Goal: Task Accomplishment & Management: Complete application form

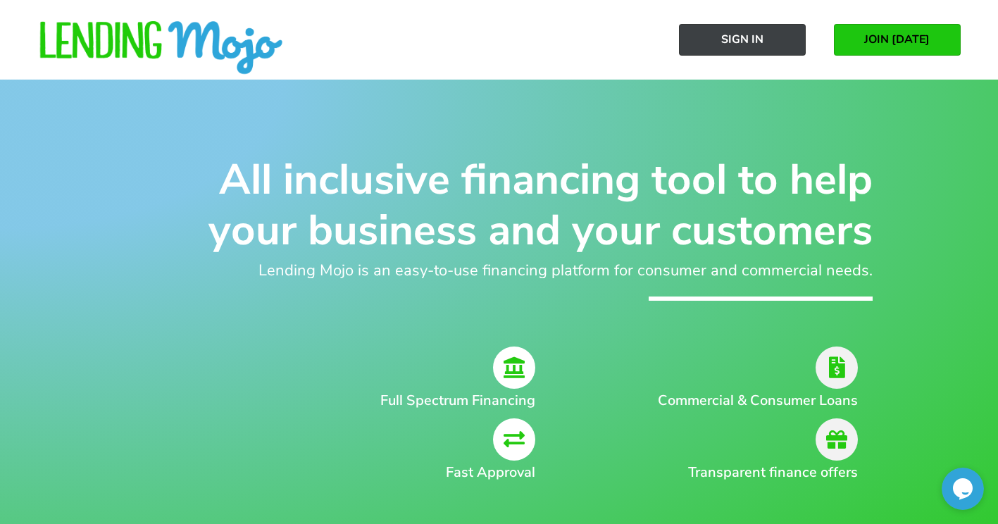
drag, startPoint x: 769, startPoint y: 30, endPoint x: 11, endPoint y: 104, distance: 761.6
click at [769, 30] on link "Sign In" at bounding box center [742, 40] width 127 height 32
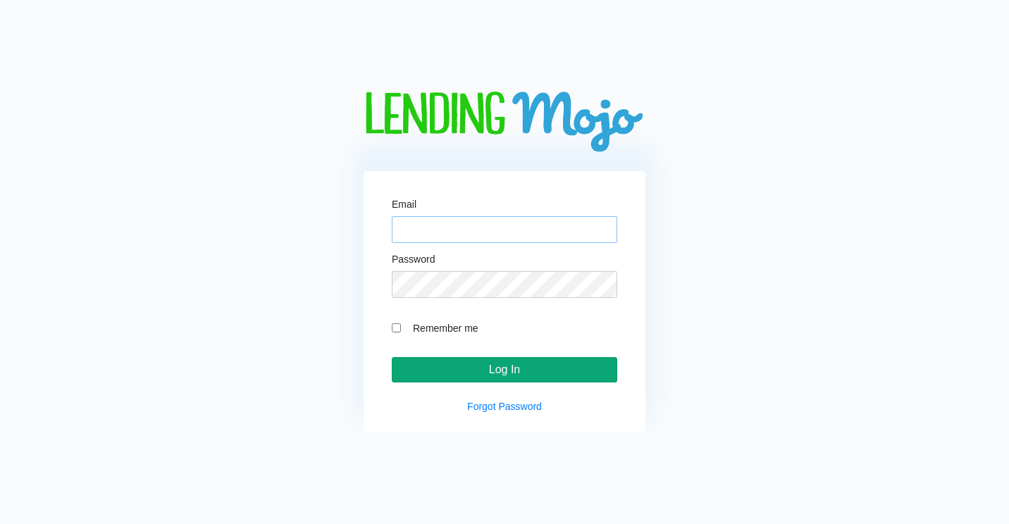
type input "[PERSON_NAME][EMAIL_ADDRESS][DOMAIN_NAME]"
click at [499, 368] on input "Log In" at bounding box center [504, 369] width 225 height 25
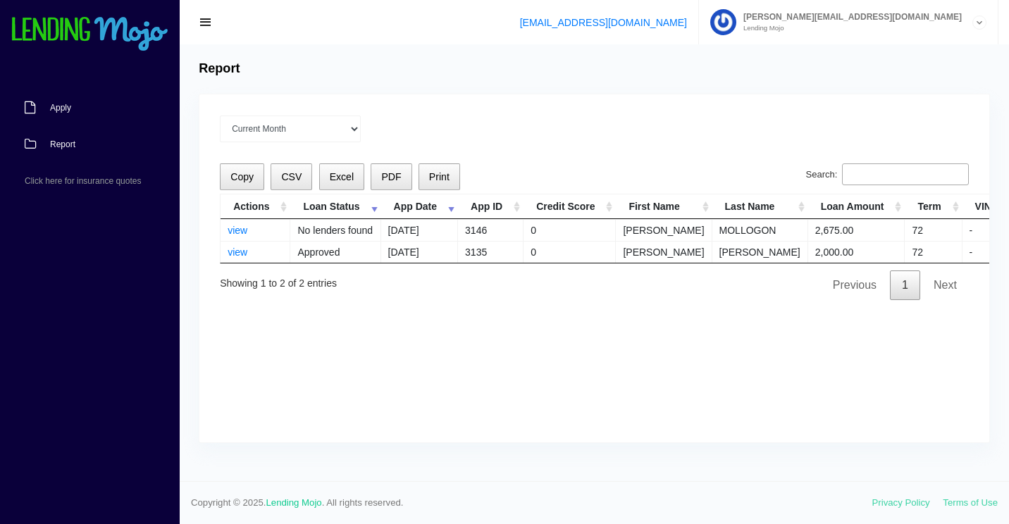
click at [63, 102] on link "Apply" at bounding box center [83, 107] width 166 height 37
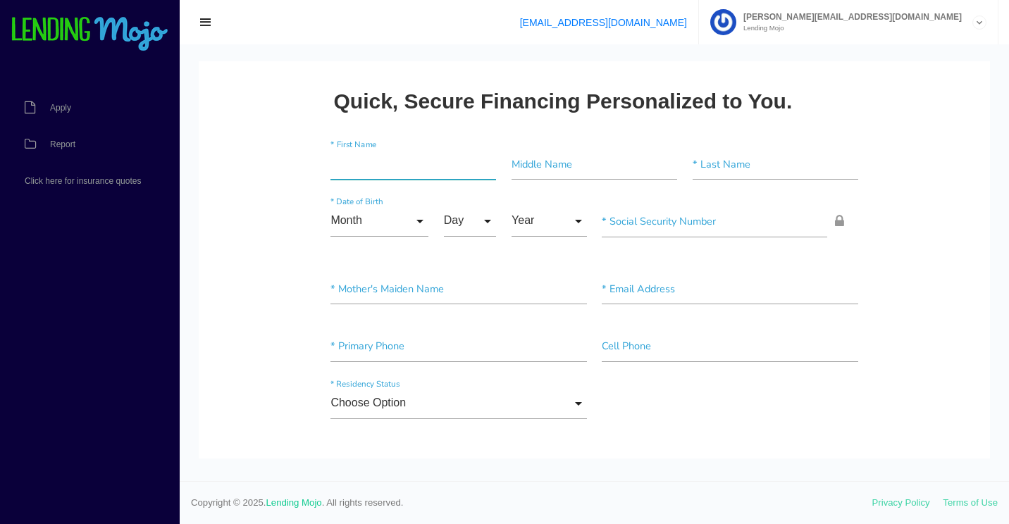
click at [425, 164] on input"] "text" at bounding box center [413, 165] width 166 height 32
paste input"] "TEPHI"
type input"] "TEPHI"
click at [752, 175] on input"] "text" at bounding box center [776, 165] width 166 height 32
paste input"] "[PERSON_NAME]"
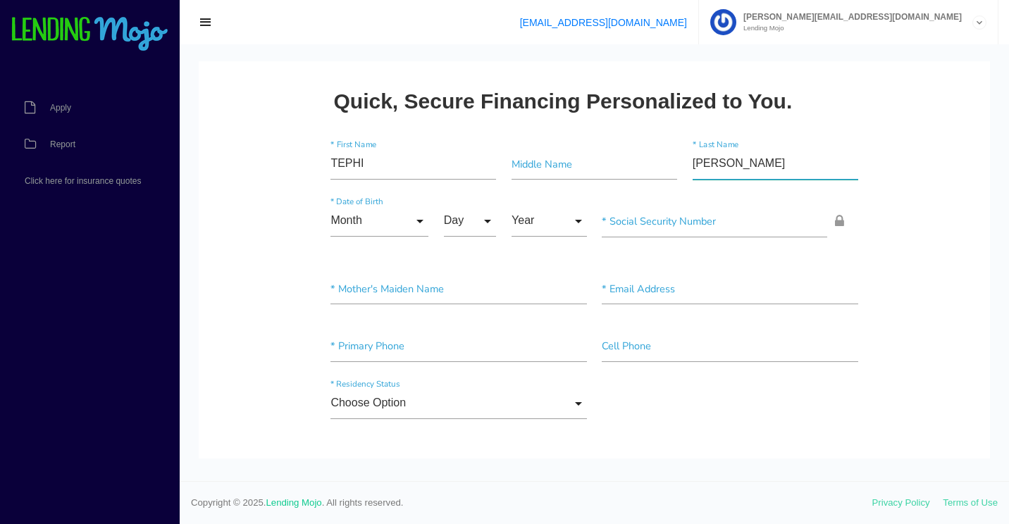
type input"] "[PERSON_NAME]"
click at [388, 229] on input "Month" at bounding box center [379, 222] width 98 height 32
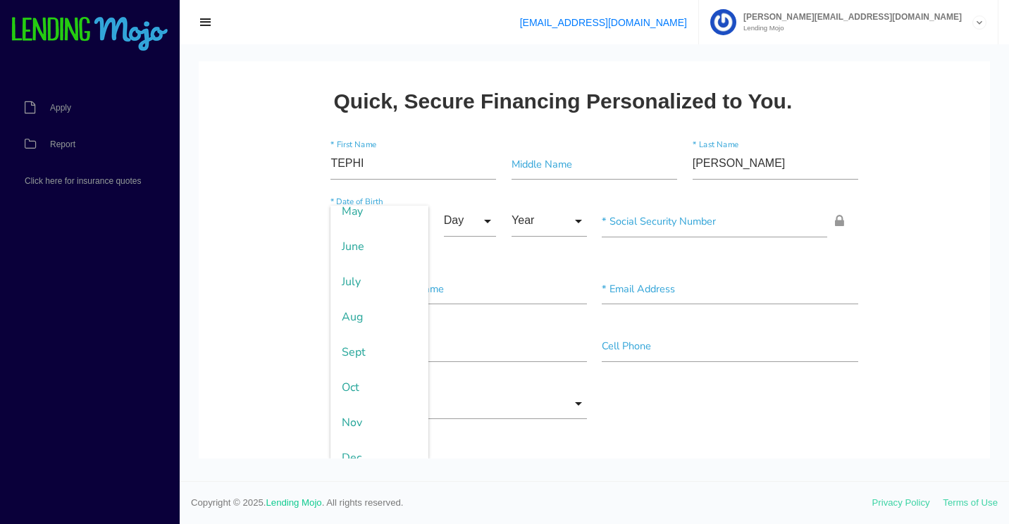
scroll to position [204, 0]
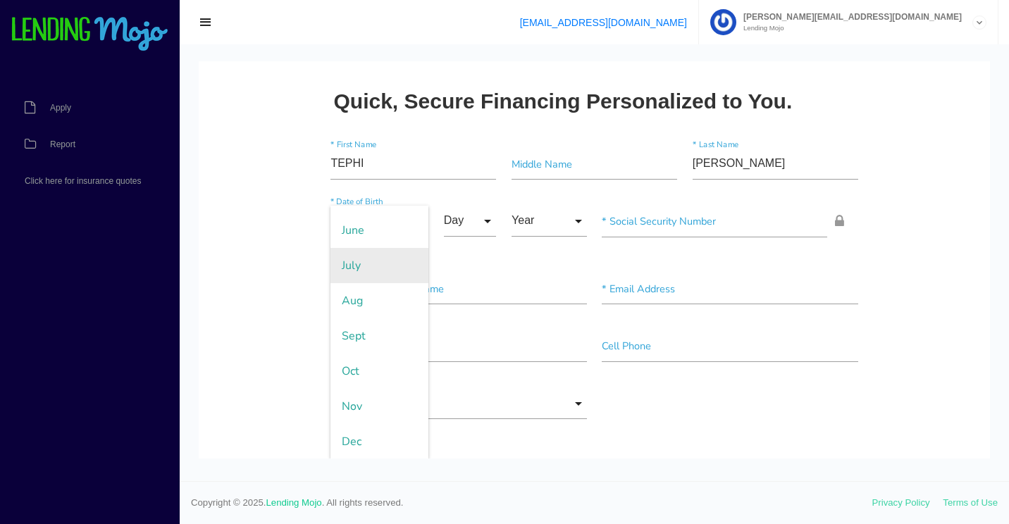
click at [361, 262] on span "July" at bounding box center [379, 265] width 98 height 35
type input "July"
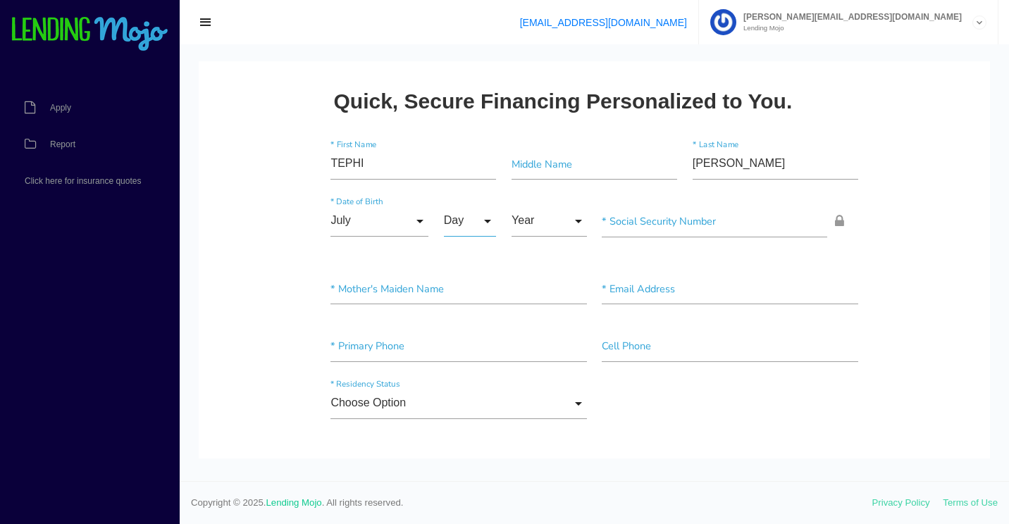
click at [466, 209] on input "Day" at bounding box center [470, 222] width 53 height 32
click at [454, 320] on span "3" at bounding box center [479, 328] width 70 height 35
type input "3"
click at [525, 230] on input "Year" at bounding box center [548, 222] width 75 height 32
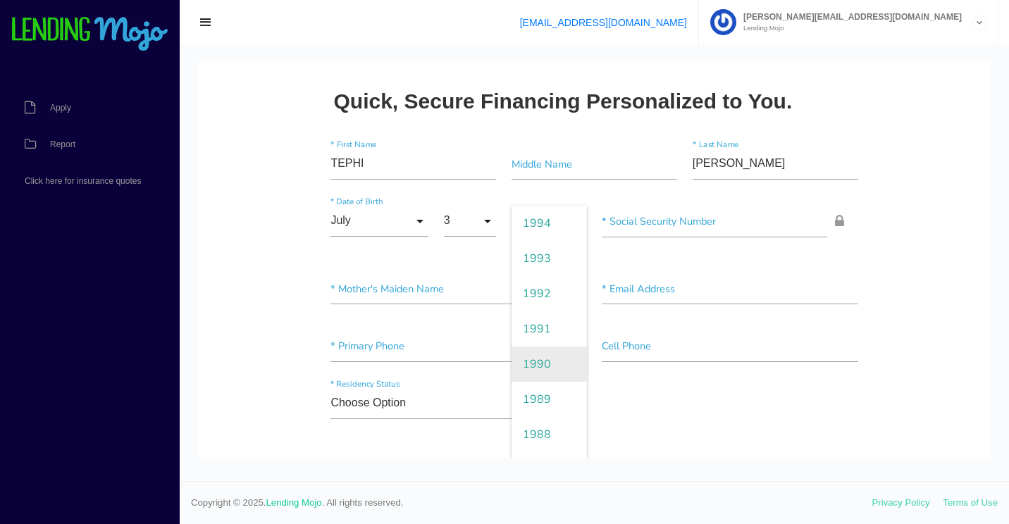
click at [540, 361] on span "1990" at bounding box center [548, 364] width 75 height 35
type input "1990"
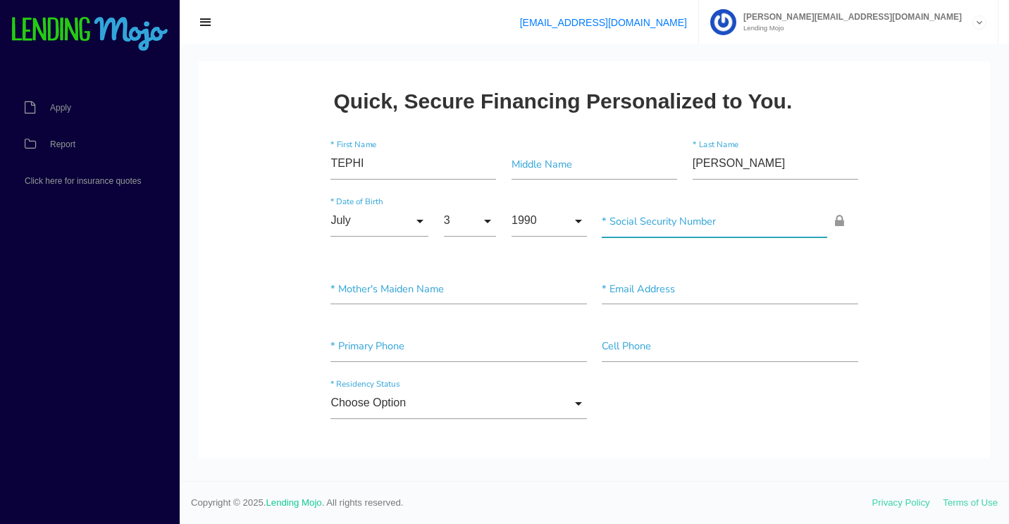
click at [669, 219] on input"] "text" at bounding box center [714, 222] width 225 height 32
paste input"] "500-13-4359"
type input"] "500-13-4359"
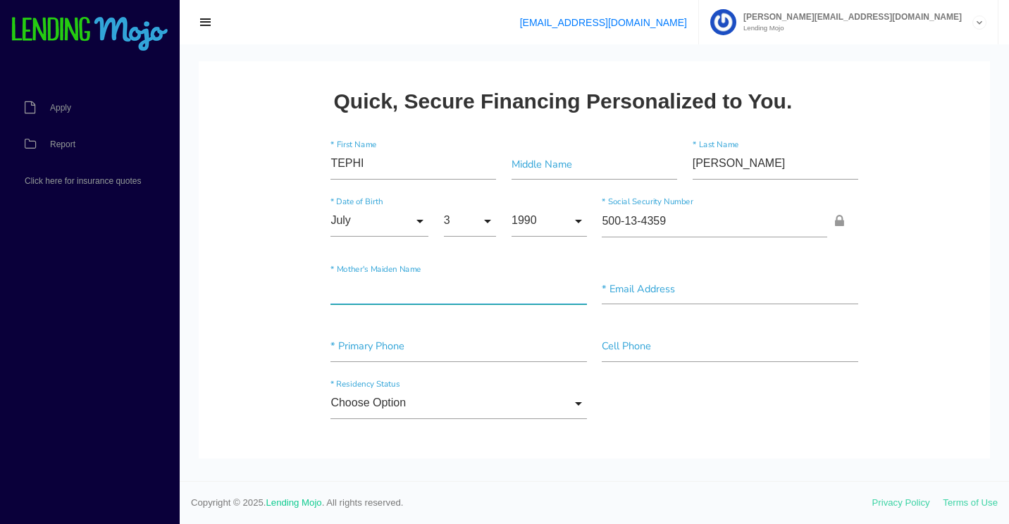
click at [393, 301] on input"] "text" at bounding box center [458, 289] width 256 height 32
paste input"] "MARKWELL"
type input"] "MARKWELL"
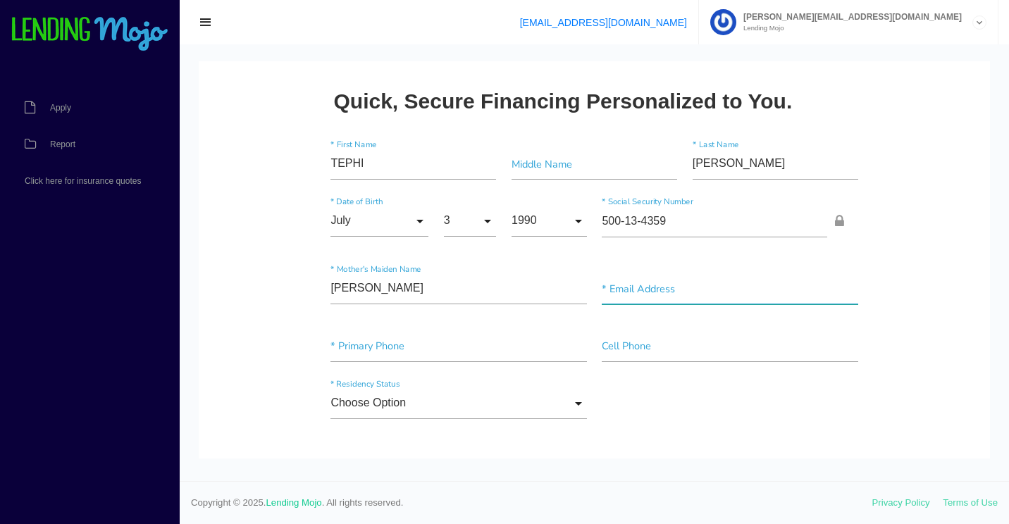
click at [635, 292] on input"] "text" at bounding box center [730, 289] width 256 height 32
paste input"] "TEPHIEAMS@AOL.COM"
type input"] "TEPHIEAMS@AOL.COM"
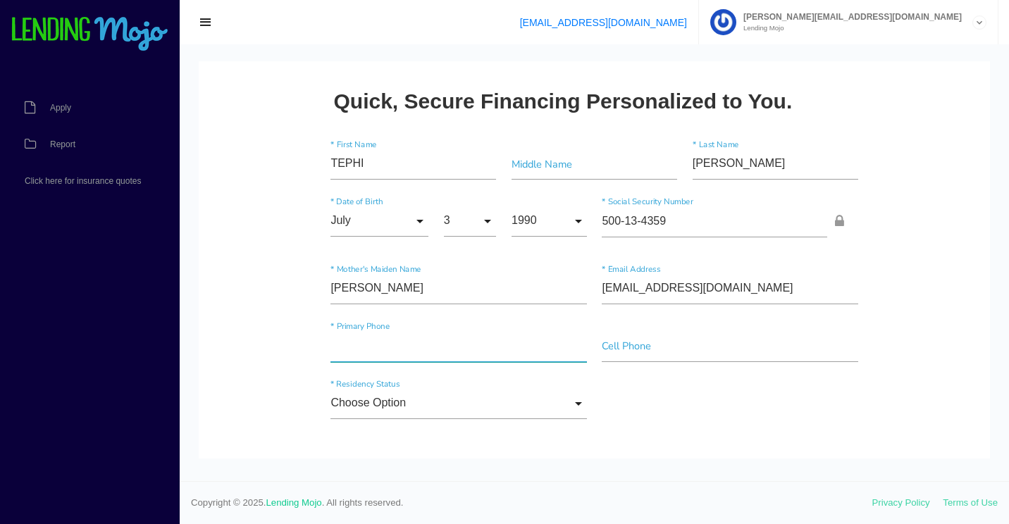
drag, startPoint x: 334, startPoint y: 349, endPoint x: 212, endPoint y: 356, distance: 122.1
click at [334, 349] on input"] "text" at bounding box center [458, 346] width 256 height 32
paste input"] "(417) 593-0349"
type input"] "(417) 593-0349"
click at [732, 356] on input"] "text" at bounding box center [730, 346] width 256 height 32
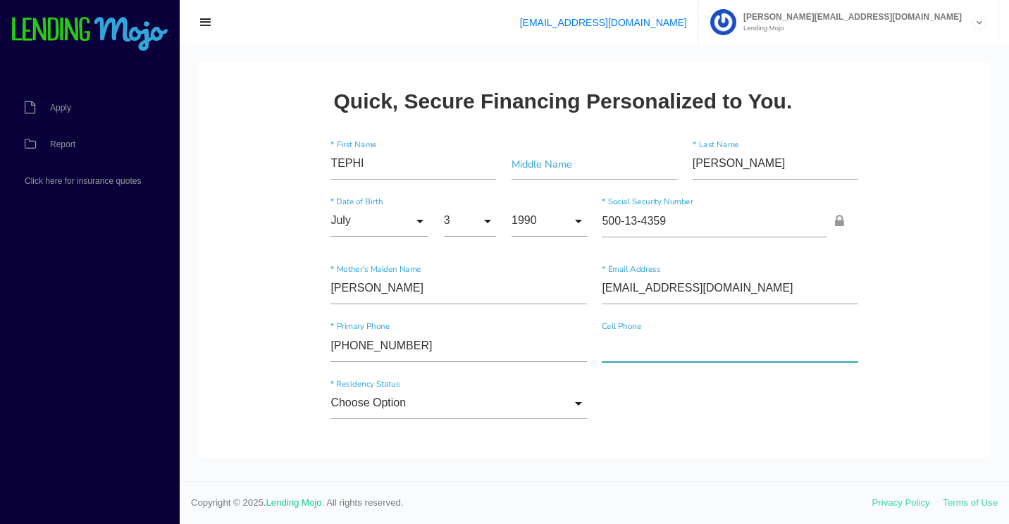
paste input"] "(417) 593-0349"
type input"] "(417) 593-0349"
click at [382, 408] on input "Choose Option" at bounding box center [458, 404] width 256 height 32
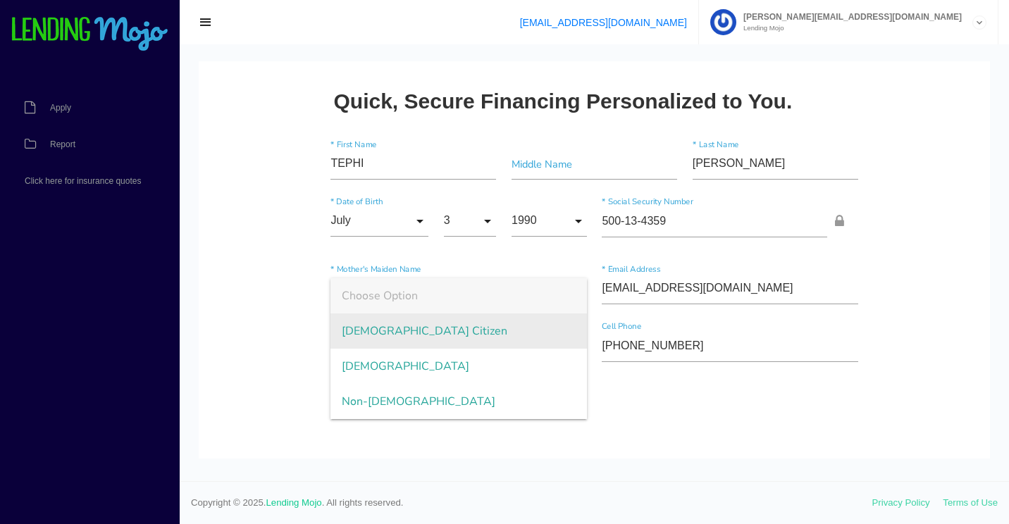
click at [383, 330] on span "US Citizen" at bounding box center [458, 330] width 256 height 35
type input "US Citizen"
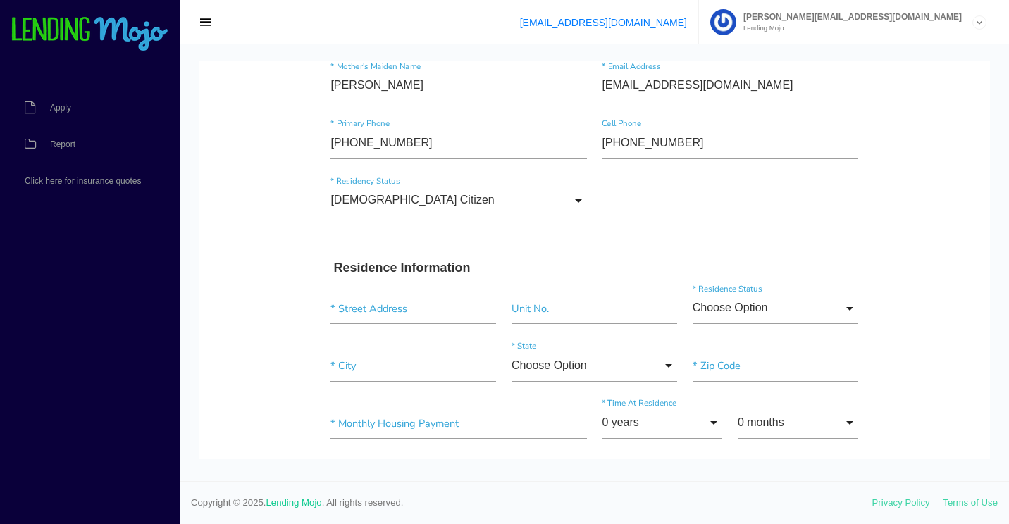
scroll to position [282, 0]
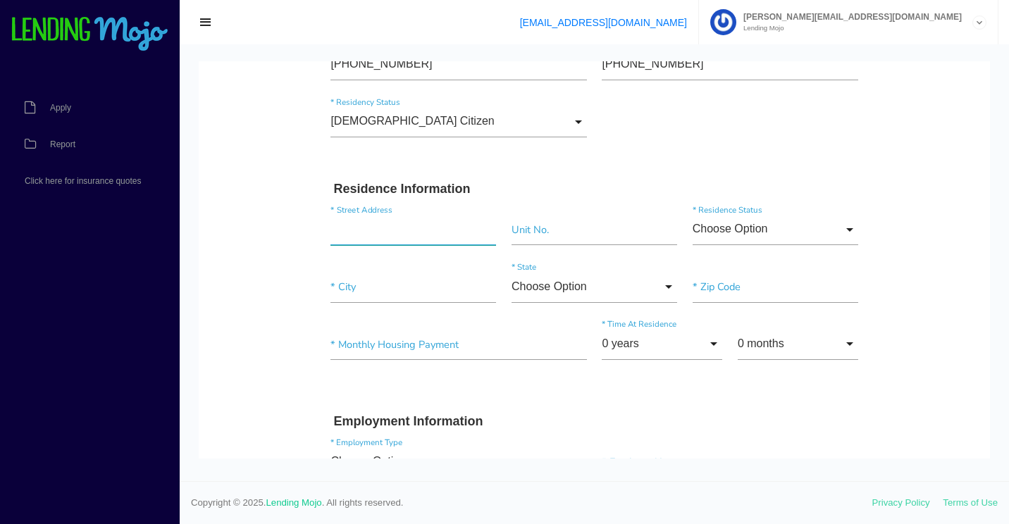
click at [414, 235] on input "text" at bounding box center [413, 230] width 166 height 32
paste input "320 CAMP DR"
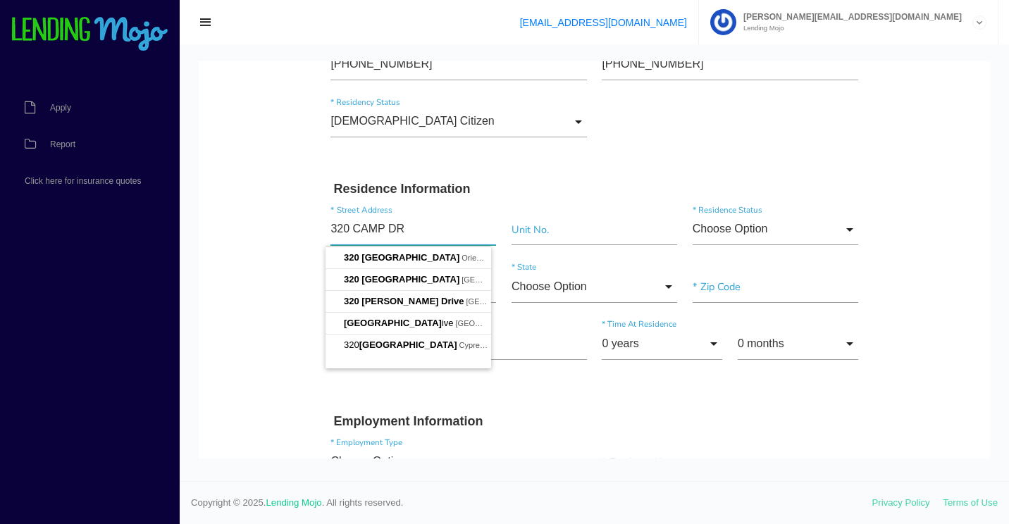
type input "320 CAMP DR"
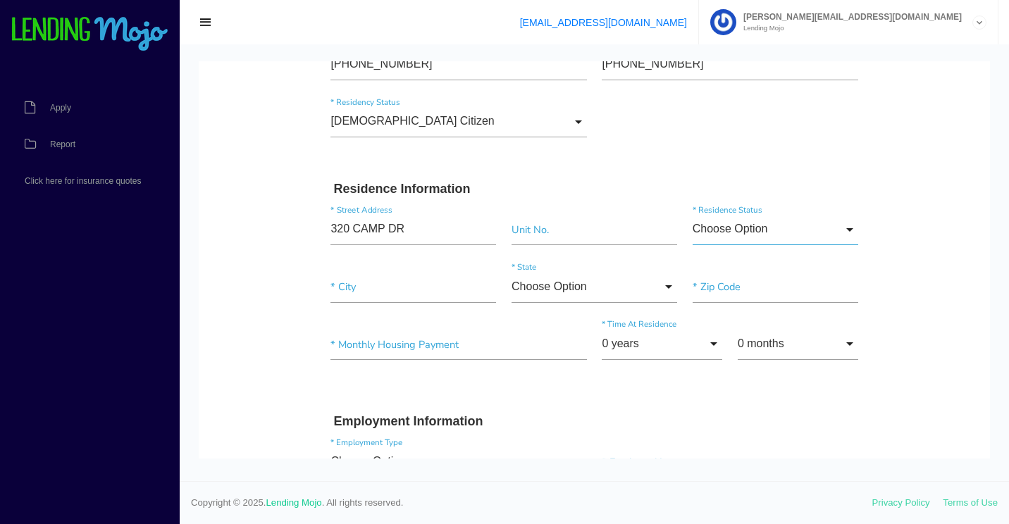
click at [719, 230] on input "Choose Option" at bounding box center [776, 230] width 166 height 32
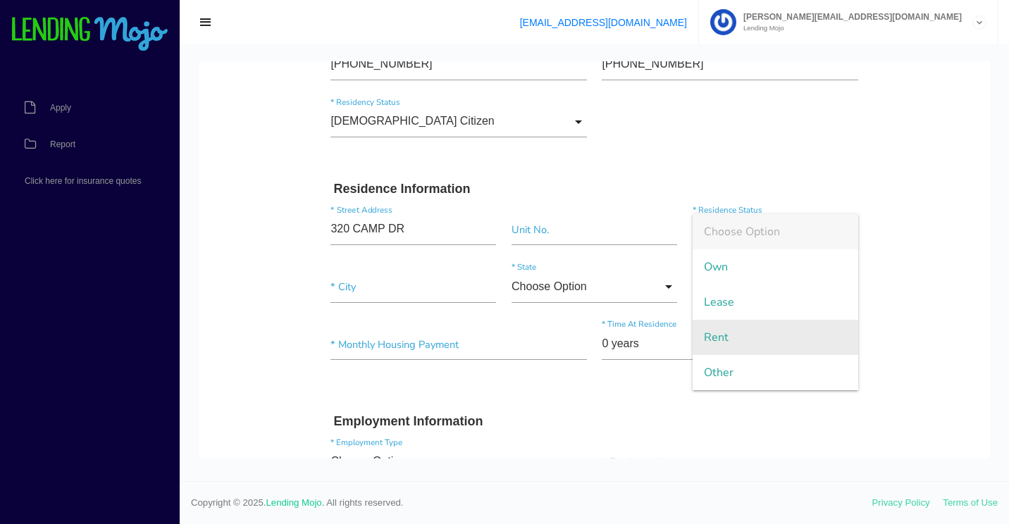
click at [723, 335] on span "Rent" at bounding box center [776, 337] width 166 height 35
type input "Rent"
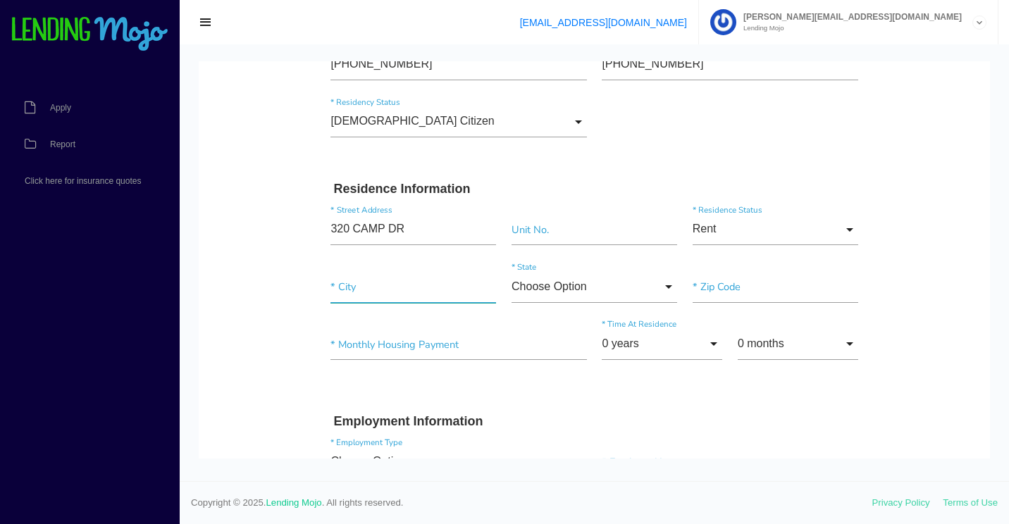
drag, startPoint x: 381, startPoint y: 292, endPoint x: 413, endPoint y: 297, distance: 32.1
click at [381, 292] on input"] "text" at bounding box center [413, 287] width 166 height 32
paste input"] "BRANSON"
type input"] "BRANSON"
click at [762, 291] on input"] "text" at bounding box center [776, 287] width 166 height 32
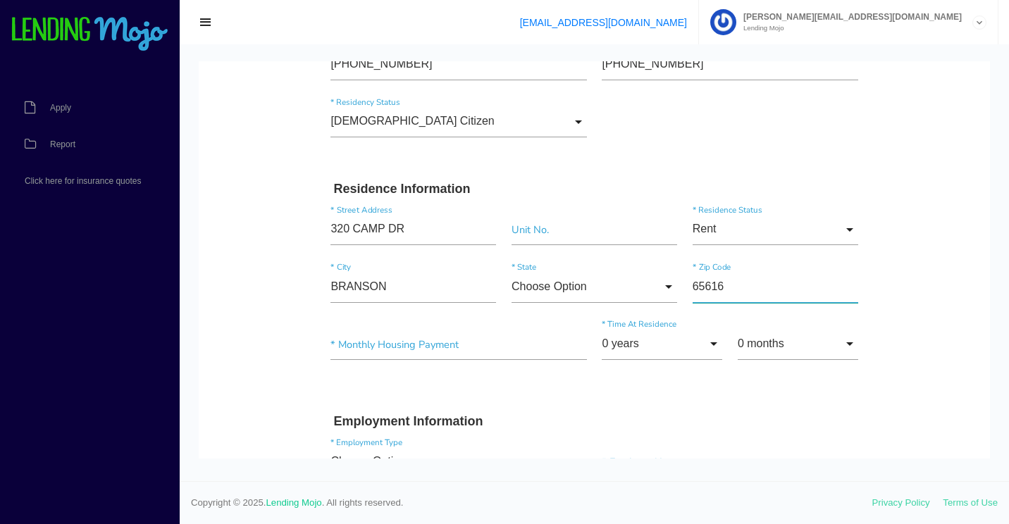
type input"] "65616"
click at [576, 288] on input "Choose Option" at bounding box center [594, 287] width 166 height 32
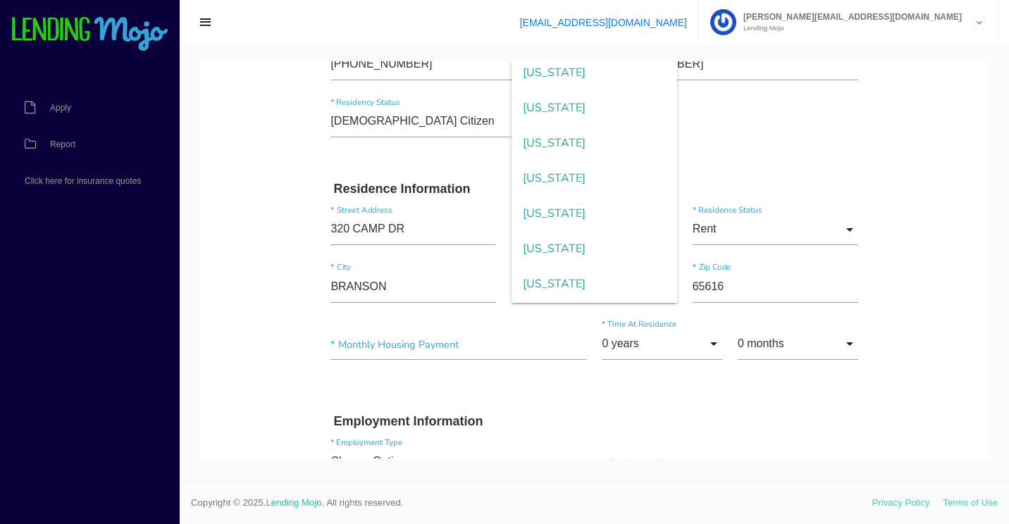
scroll to position [813, 0]
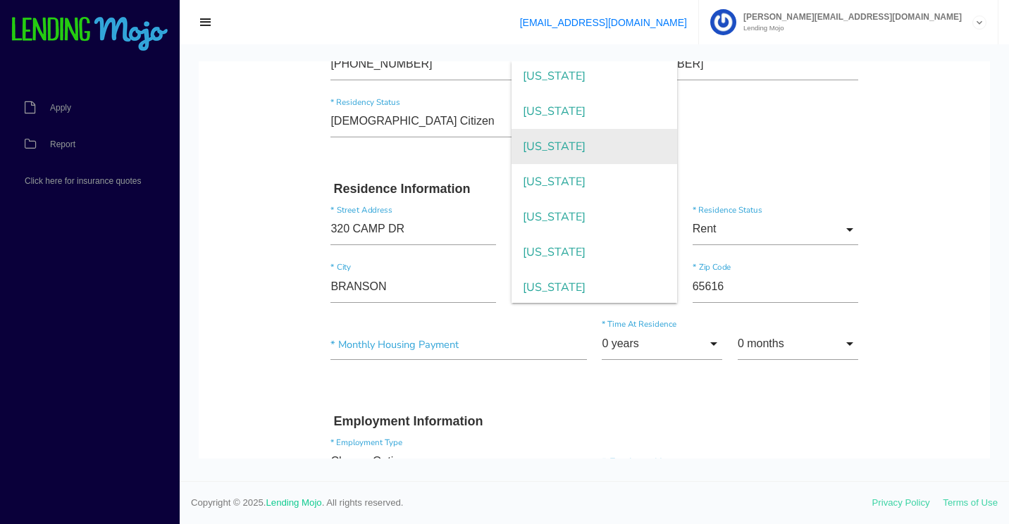
click at [570, 143] on span "Missouri" at bounding box center [594, 146] width 166 height 35
type input "Missouri"
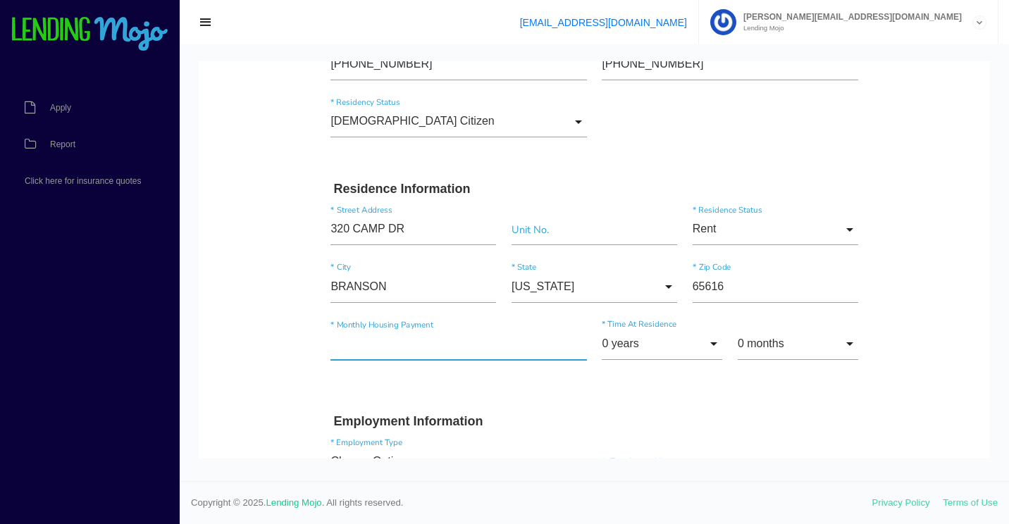
click at [408, 344] on input"] "text" at bounding box center [458, 345] width 256 height 32
type input"] "$300.00"
click at [642, 342] on input "0 years" at bounding box center [662, 344] width 120 height 32
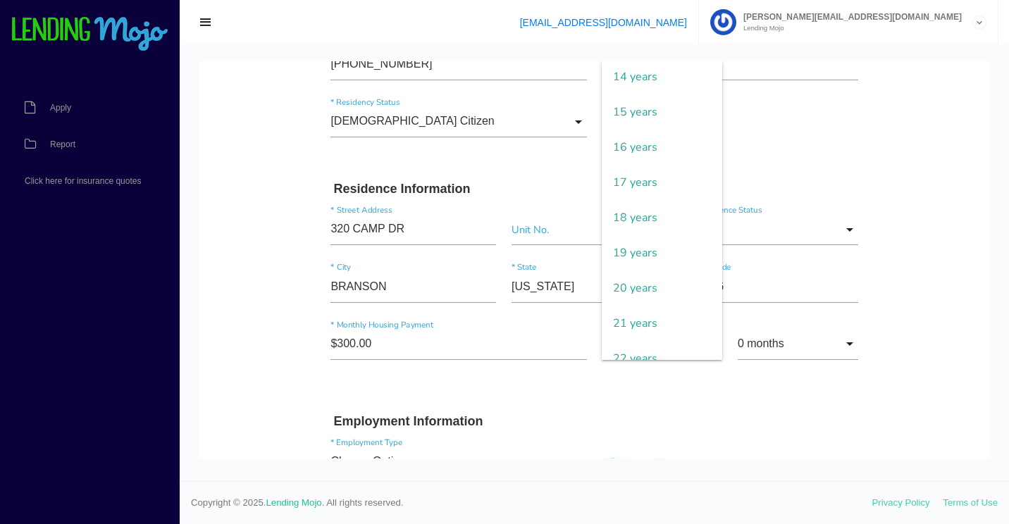
scroll to position [493, 0]
click at [642, 287] on span "20 years" at bounding box center [662, 290] width 120 height 35
type input "20 years"
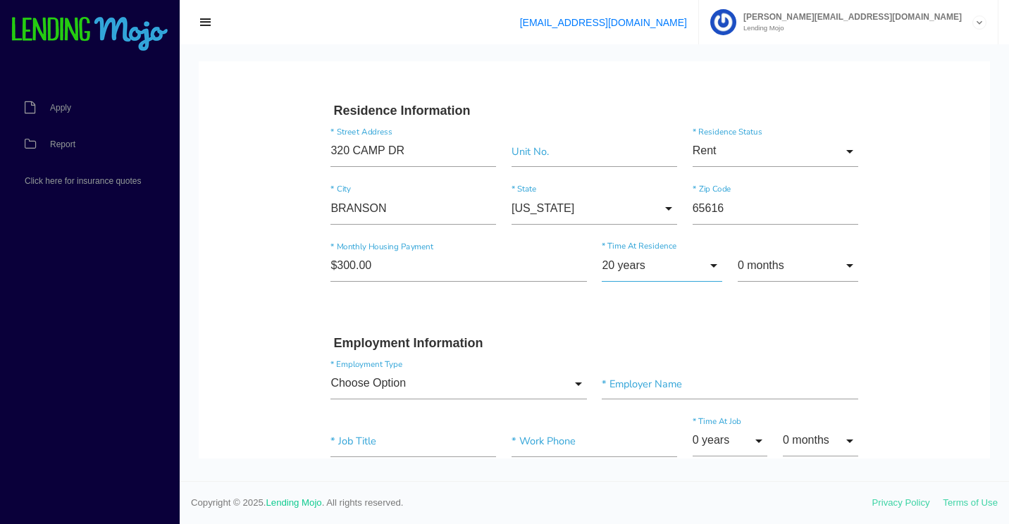
scroll to position [564, 0]
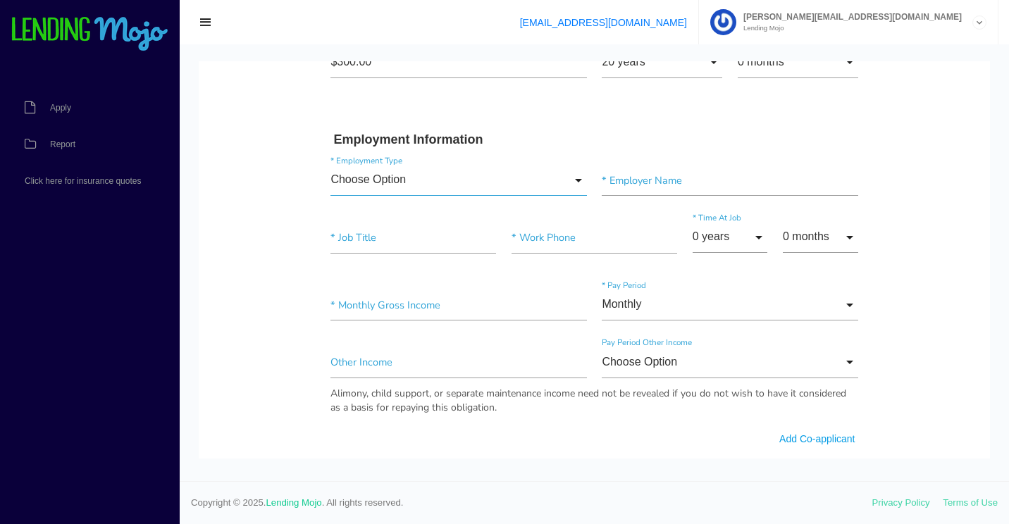
click at [441, 182] on input "Choose Option" at bounding box center [458, 181] width 256 height 32
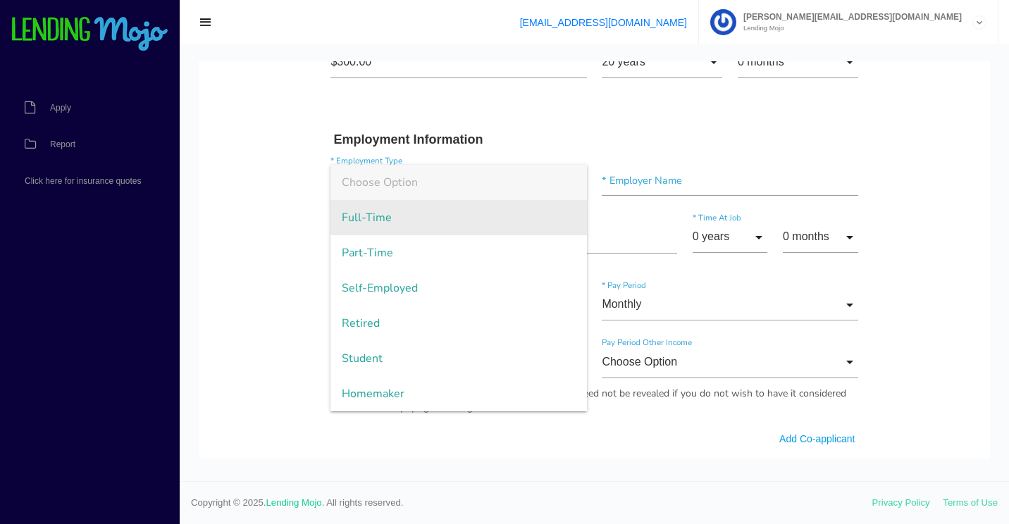
click at [445, 217] on span "Full-Time" at bounding box center [458, 217] width 256 height 35
type input "Full-Time"
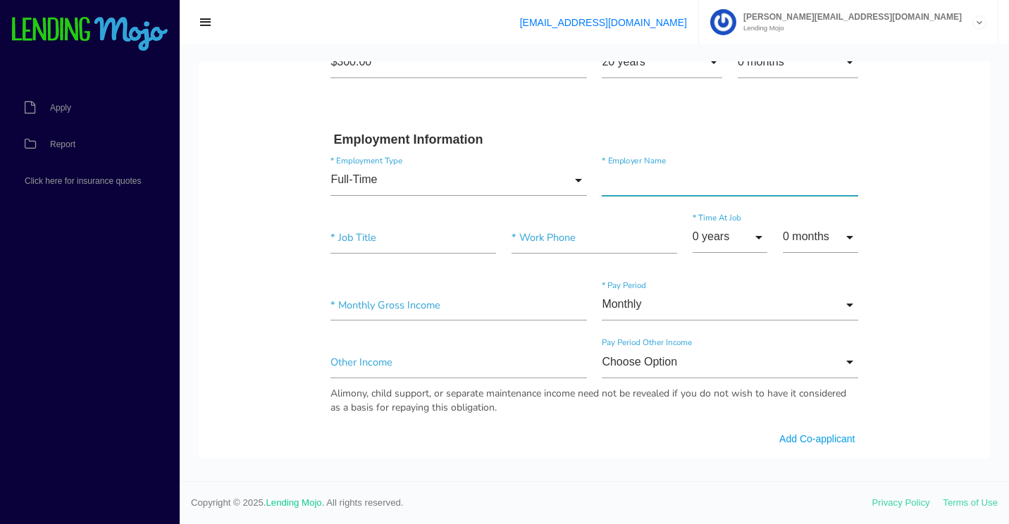
click at [644, 193] on input"] "text" at bounding box center [730, 181] width 256 height 32
paste input"] "BUTTERFLY PALLACE"
type input"] "BUTTERFLY PALLACE"
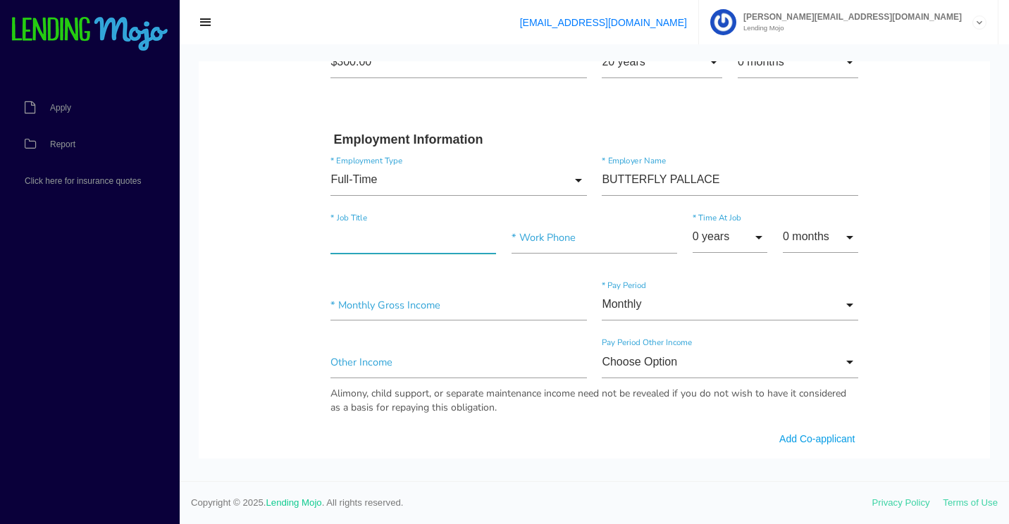
drag, startPoint x: 389, startPoint y: 236, endPoint x: 628, endPoint y: 264, distance: 240.5
click at [389, 236] on input"] "text" at bounding box center [413, 238] width 166 height 32
paste input"] "KEY HOLDER"
type input"] "KEY HOLDER"
click at [564, 247] on input"] "text" at bounding box center [594, 238] width 166 height 32
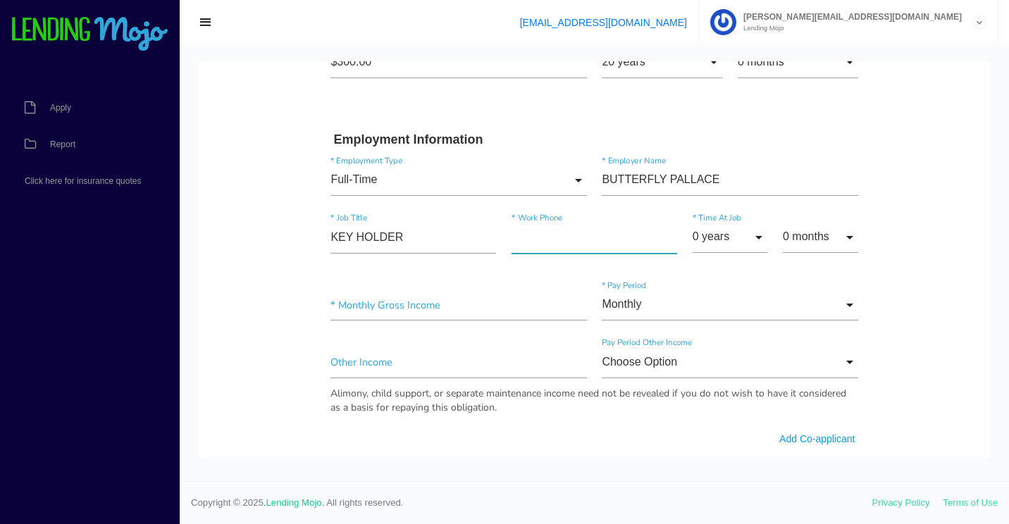
paste input"] "(417) 332-2231"
type input"] "(417) 332-2231"
click at [720, 235] on input "0 years" at bounding box center [730, 238] width 75 height 32
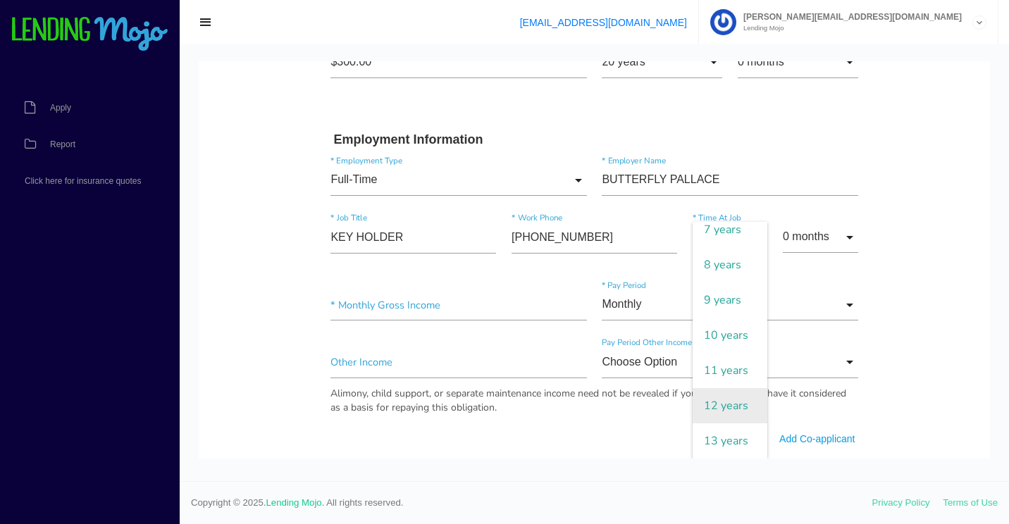
scroll to position [282, 0]
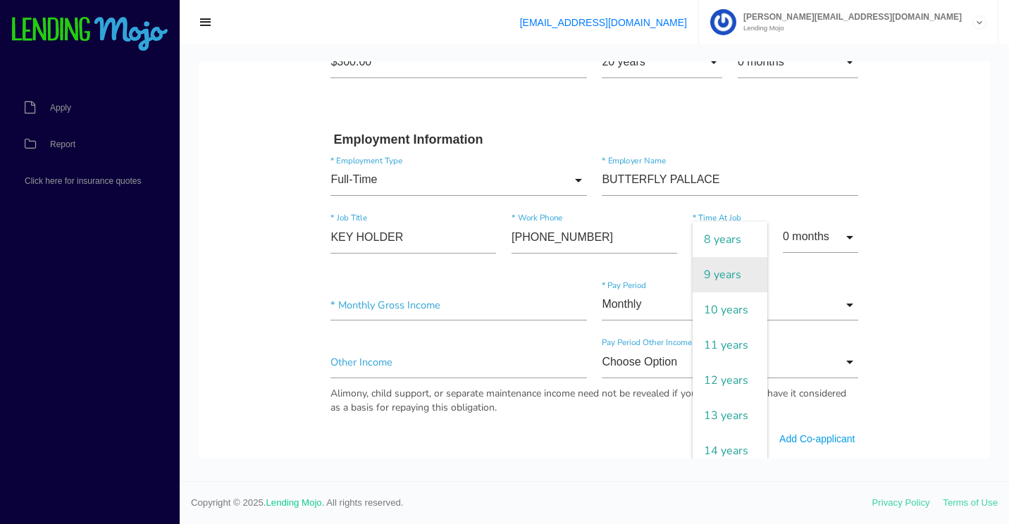
click at [716, 268] on span "9 years" at bounding box center [730, 274] width 75 height 35
type input "9 years"
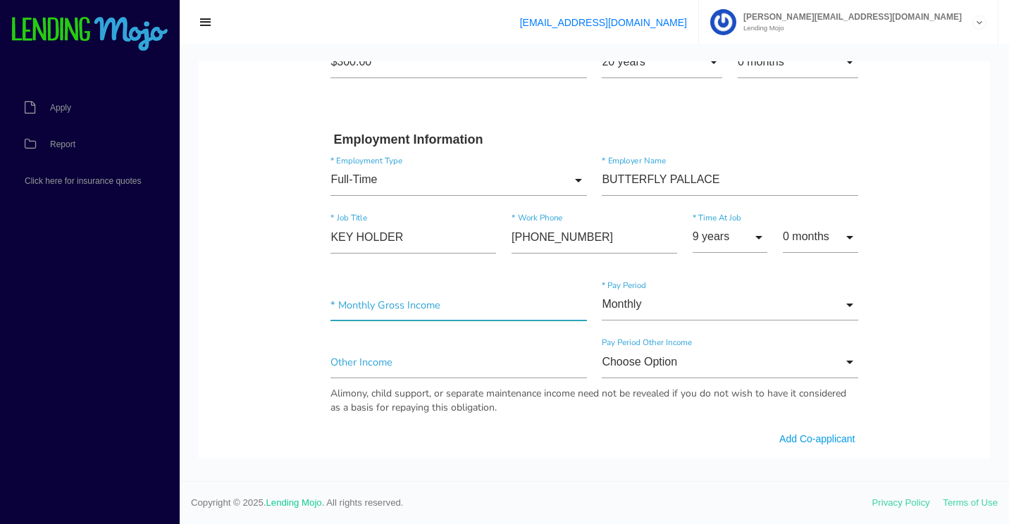
click at [404, 309] on input"] "text" at bounding box center [458, 306] width 256 height 32
type input"] "$3,000.00"
click at [635, 297] on input "Monthly" at bounding box center [730, 306] width 256 height 32
click at [637, 298] on span "Monthly" at bounding box center [730, 307] width 256 height 35
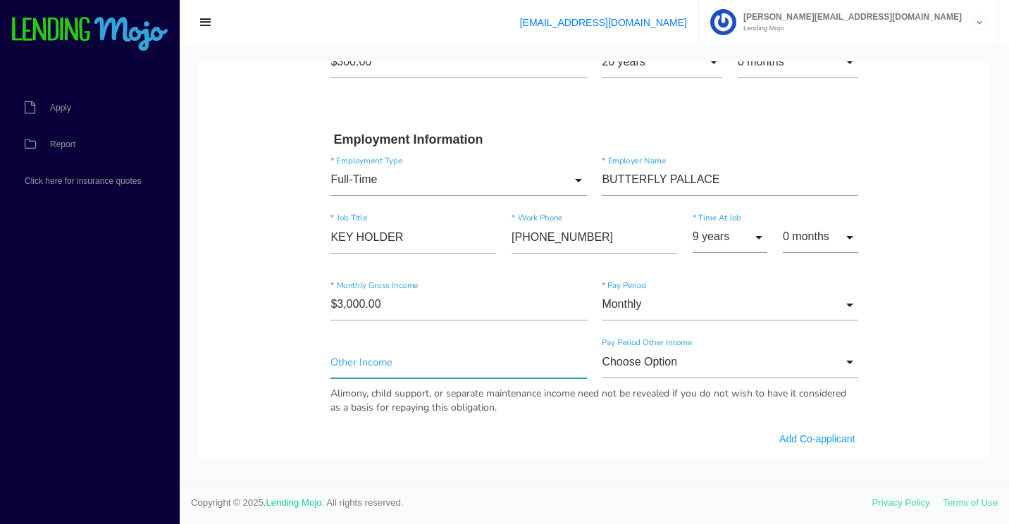
click at [429, 364] on input"] "text" at bounding box center [458, 363] width 256 height 32
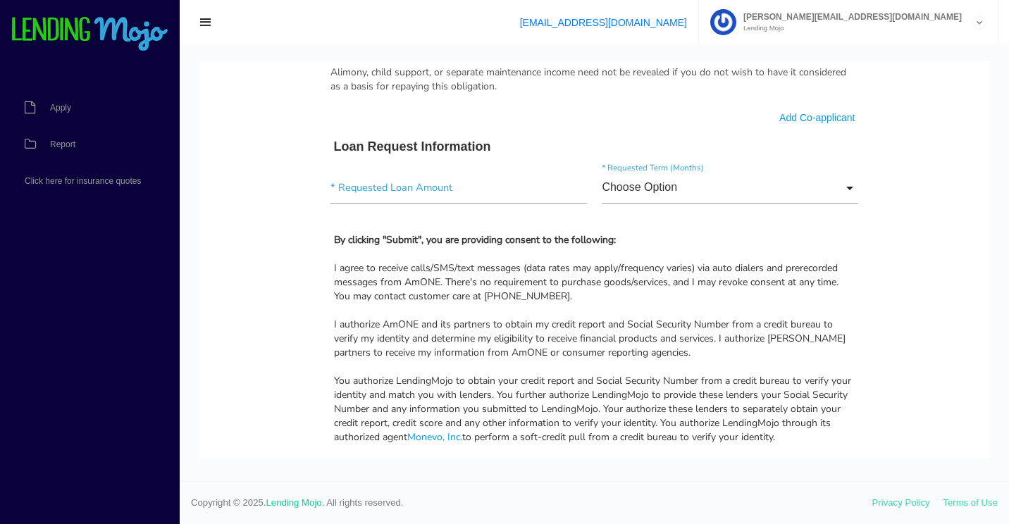
scroll to position [916, 0]
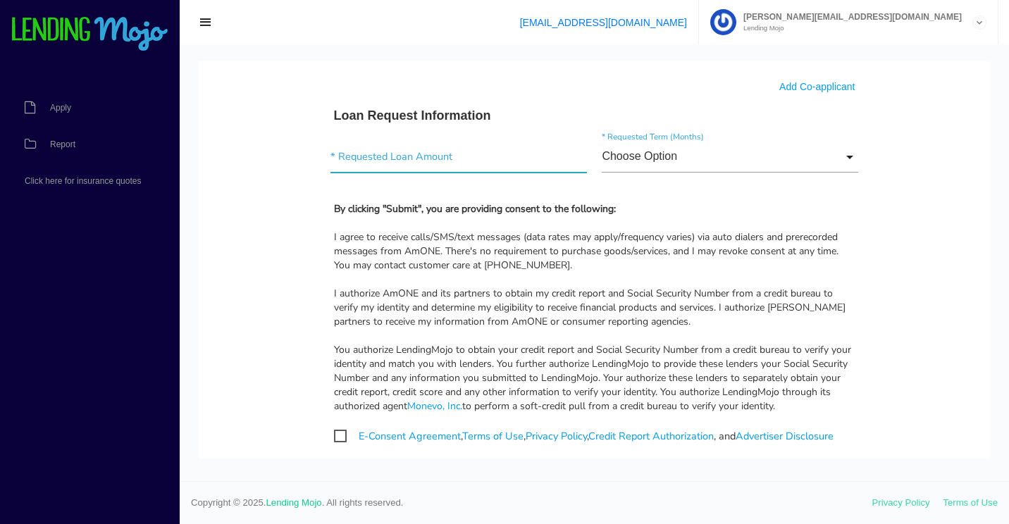
click at [340, 155] on input"] "text" at bounding box center [458, 157] width 256 height 32
type input"] "$2,000.00"
click at [693, 172] on input "Choose Option" at bounding box center [730, 157] width 256 height 32
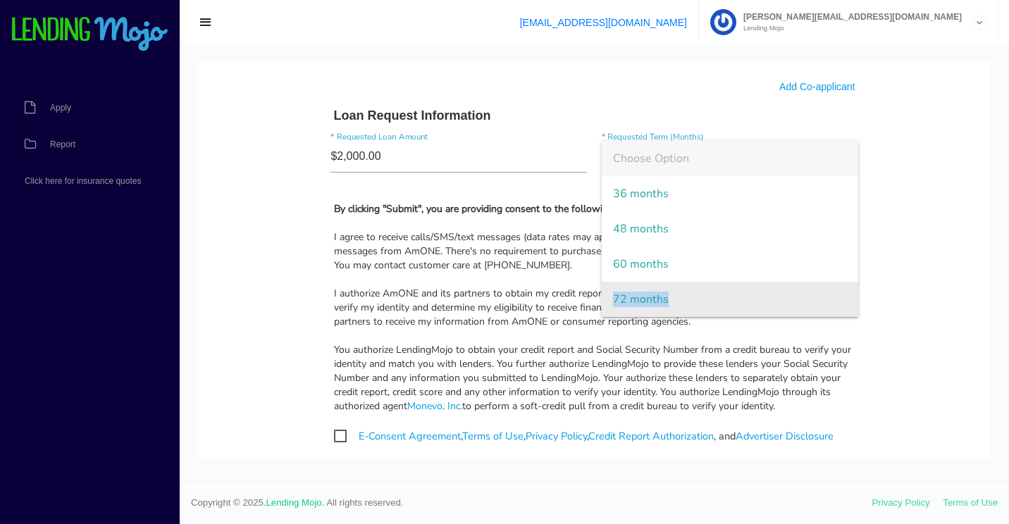
drag, startPoint x: 669, startPoint y: 258, endPoint x: 664, endPoint y: 293, distance: 35.5
click at [664, 293] on ul "Choose Option 36 months 48 months 60 months 72 months" at bounding box center [730, 229] width 256 height 176
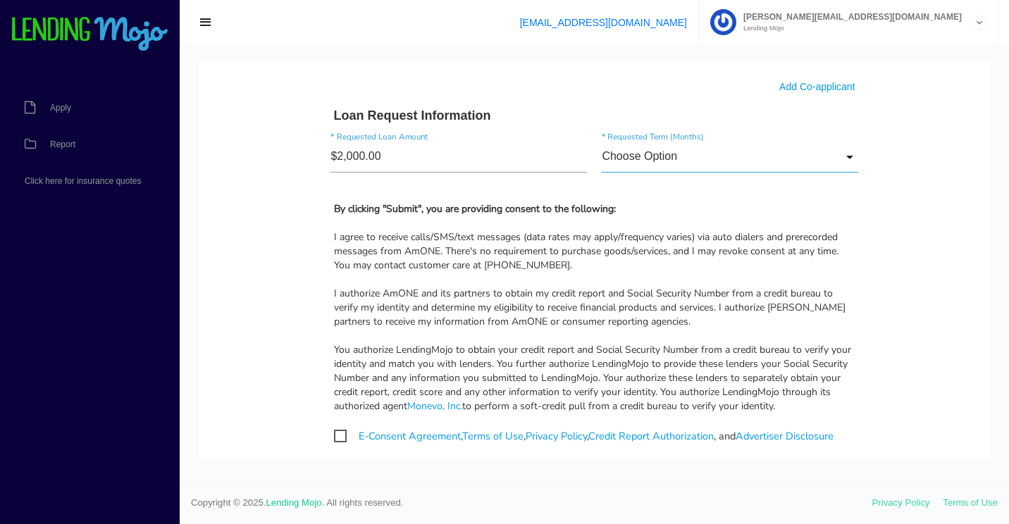
drag, startPoint x: 664, startPoint y: 293, endPoint x: 671, endPoint y: 165, distance: 128.4
click at [671, 165] on input "Choose Option" at bounding box center [730, 157] width 256 height 32
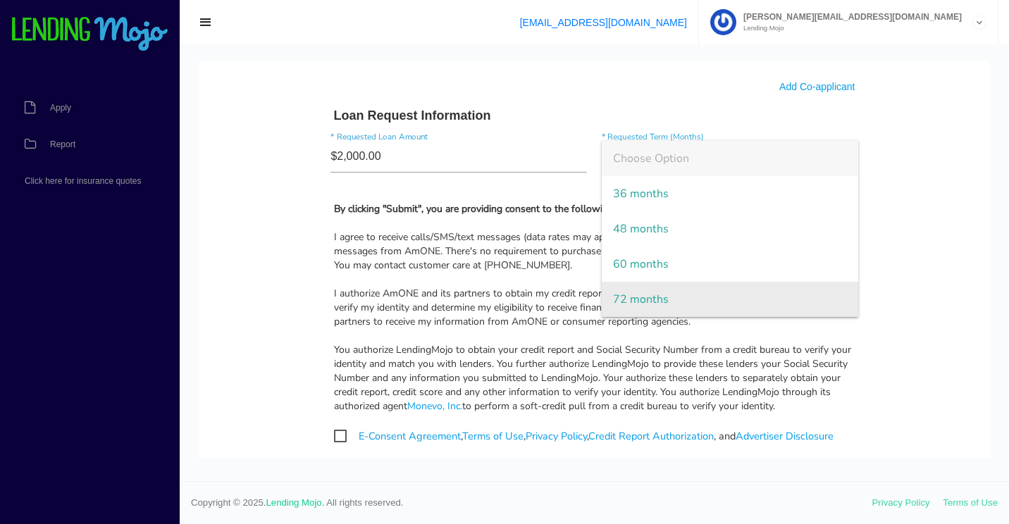
click at [655, 294] on span "72 months" at bounding box center [730, 299] width 256 height 35
type input "72 months"
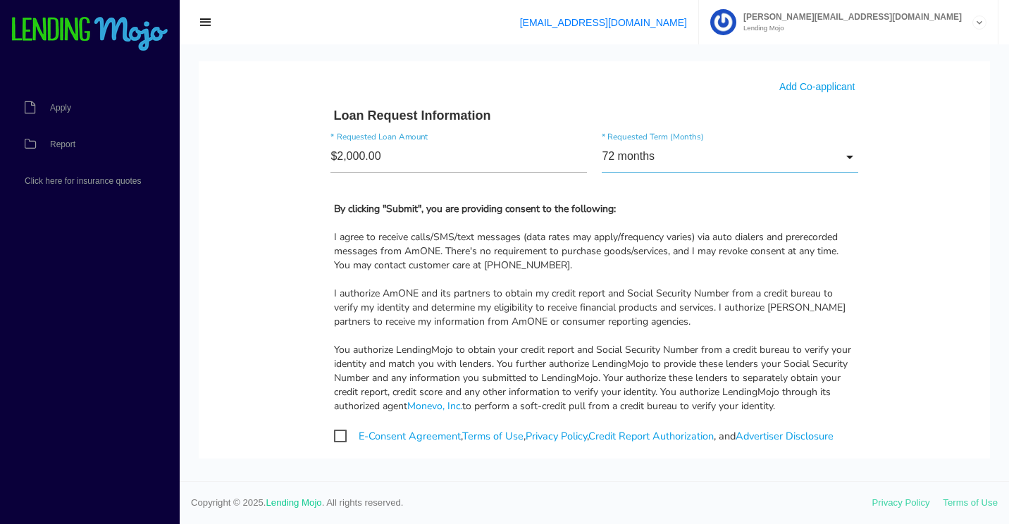
scroll to position [986, 0]
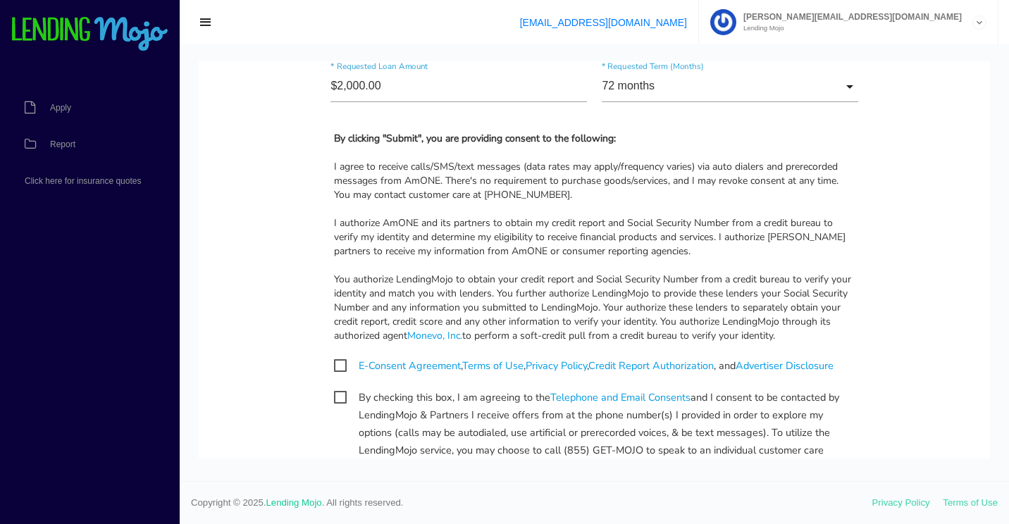
click at [335, 361] on span "E-Consent Agreement , Terms of Use , Privacy Policy , Credit Report Authorizati…" at bounding box center [583, 366] width 499 height 18
checkbox input "true"
click at [334, 399] on span "By checking this box, I am agreeing to the Telephone and Email Consents and I c…" at bounding box center [594, 398] width 521 height 18
checkbox input "true"
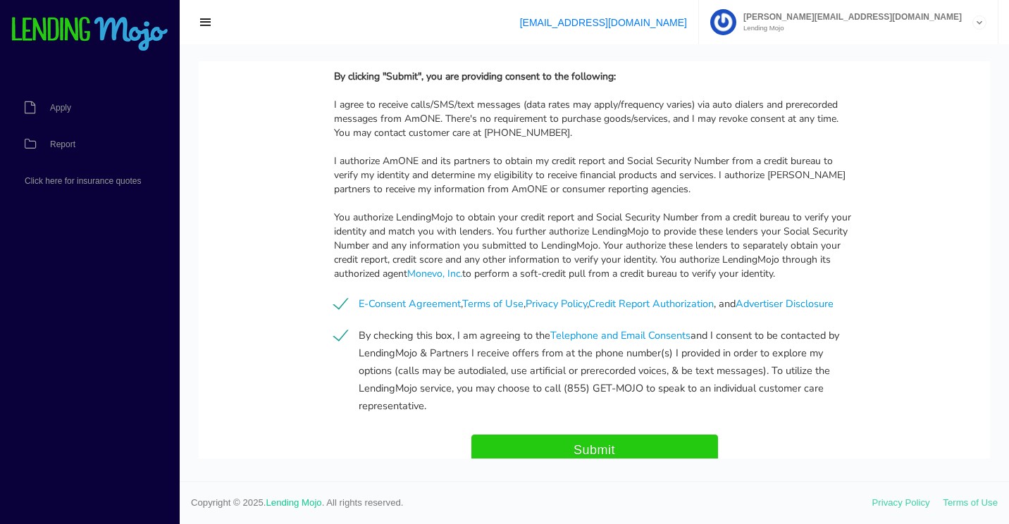
scroll to position [1141, 0]
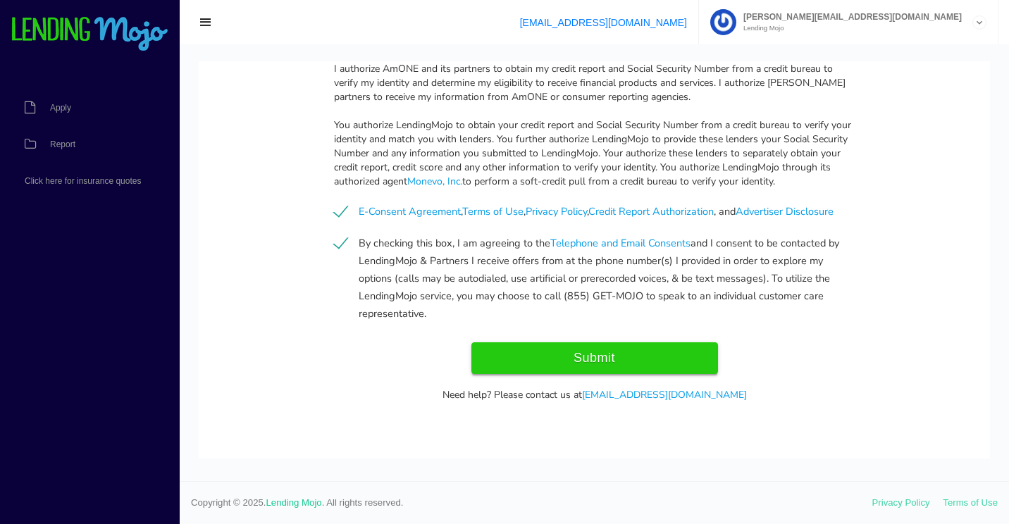
click at [573, 364] on input "Submit" at bounding box center [594, 358] width 247 height 32
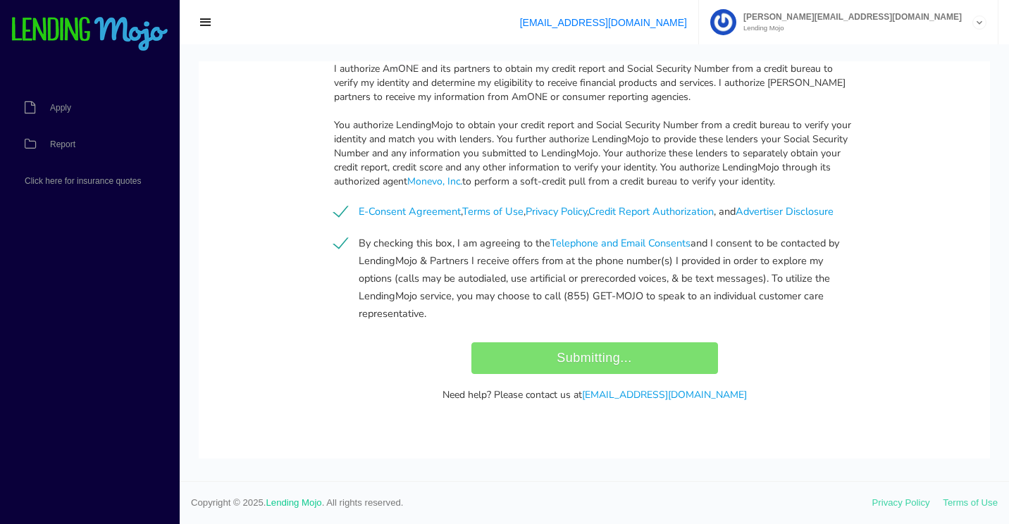
type input "Submit"
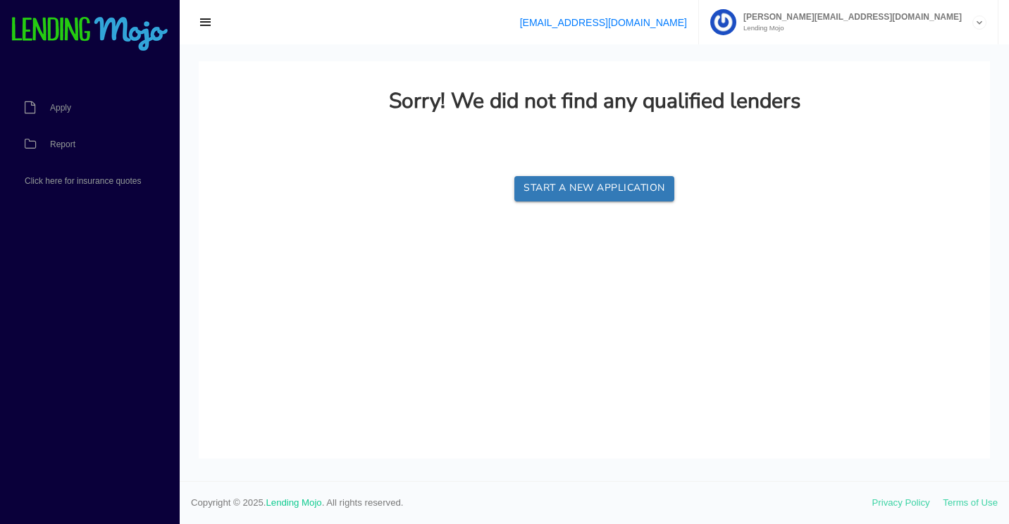
scroll to position [0, 0]
drag, startPoint x: 54, startPoint y: 144, endPoint x: 4, endPoint y: 163, distance: 53.1
click at [54, 144] on span "Report" at bounding box center [62, 144] width 25 height 8
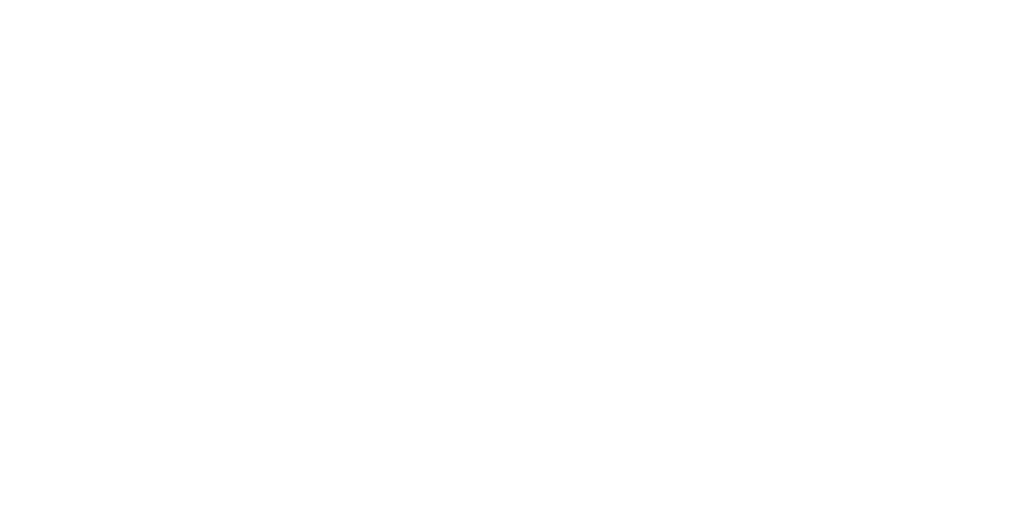
click at [331, 0] on html at bounding box center [504, 0] width 1009 height 0
